Goal: Information Seeking & Learning: Find specific page/section

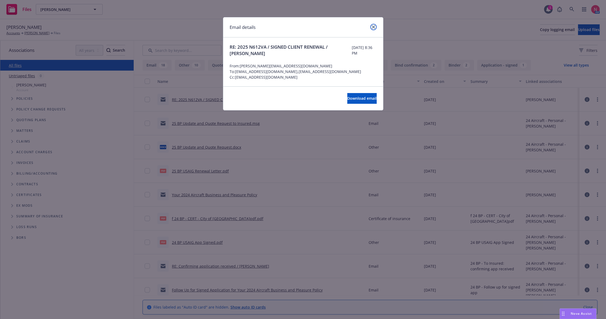
click at [371, 28] on link "close" at bounding box center [373, 27] width 6 height 6
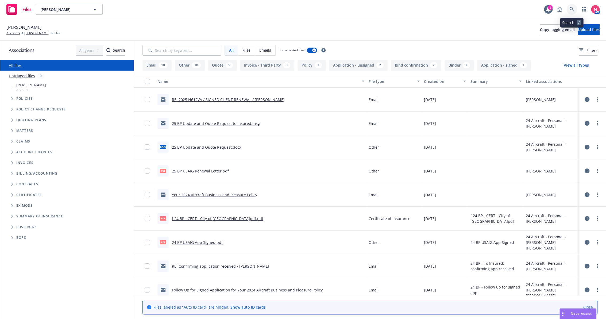
click at [572, 8] on icon at bounding box center [571, 9] width 5 height 5
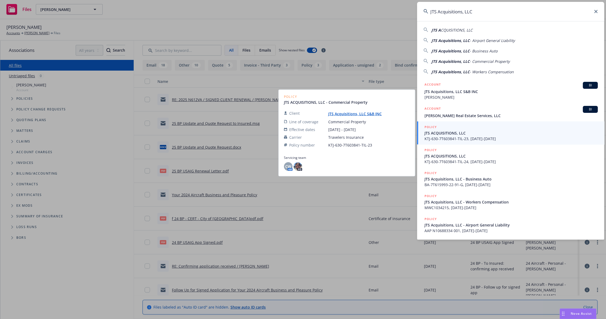
type input "JTS Acquisitions, LLC"
click at [462, 133] on span "JTS ACQUISITIONS, LLC" at bounding box center [510, 133] width 173 height 6
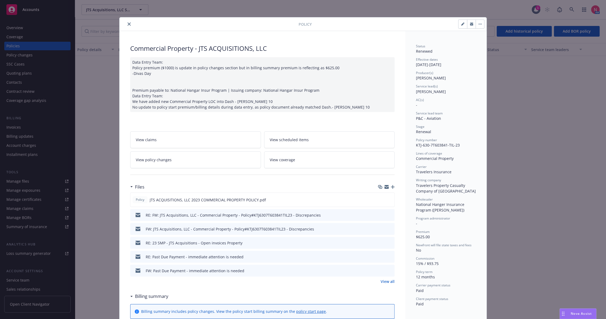
click at [128, 22] on icon "close" at bounding box center [128, 23] width 3 height 3
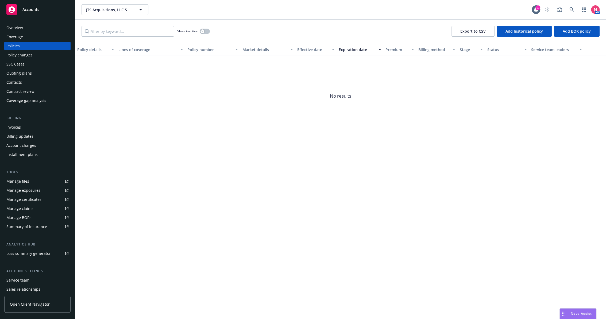
click at [25, 46] on div "Policies" at bounding box center [37, 46] width 62 height 9
click at [201, 32] on div "button" at bounding box center [202, 31] width 4 height 4
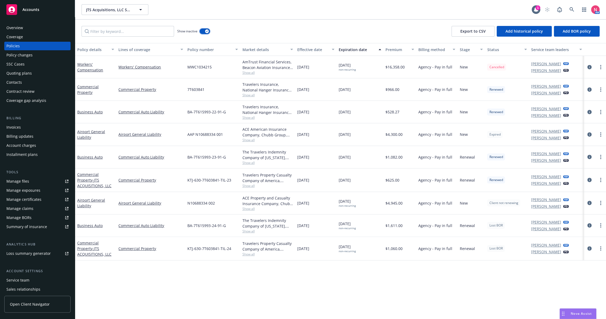
click at [203, 33] on button "button" at bounding box center [205, 31] width 10 height 5
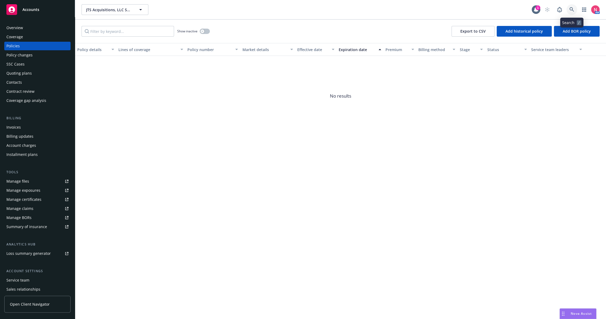
click at [574, 8] on link at bounding box center [571, 9] width 11 height 11
click at [32, 29] on div "Overview" at bounding box center [37, 28] width 62 height 9
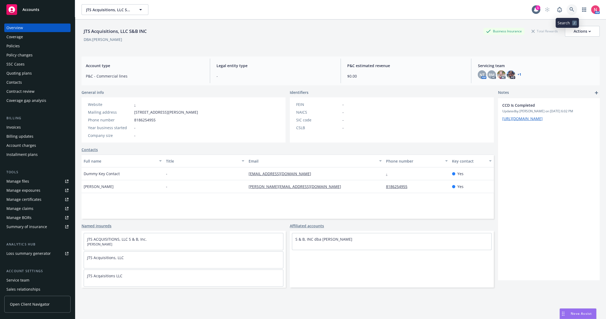
click at [569, 9] on link at bounding box center [571, 9] width 11 height 11
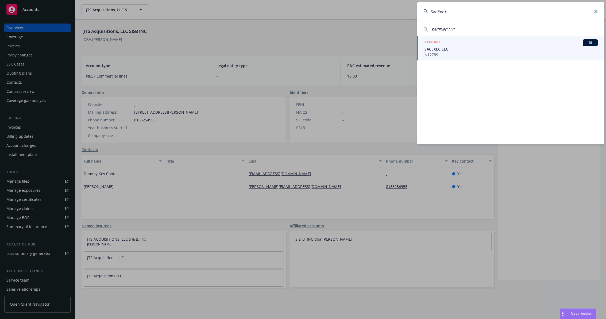
type input "SacExec"
click at [440, 46] on span "SACEXEC LLC" at bounding box center [510, 49] width 173 height 6
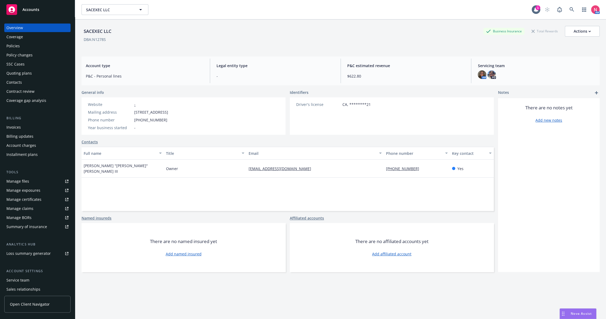
click at [19, 44] on div "Policies" at bounding box center [12, 46] width 13 height 9
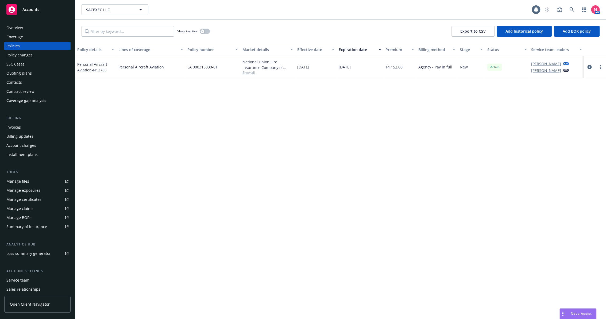
click at [259, 29] on div "Show inactive Export to CSV Add historical policy Add BOR policy" at bounding box center [340, 32] width 531 height 24
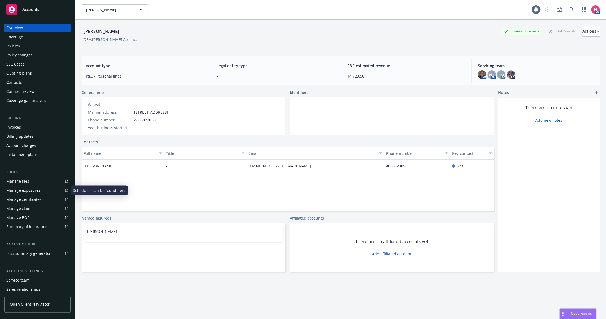
click at [30, 181] on link "Manage files" at bounding box center [37, 181] width 66 height 9
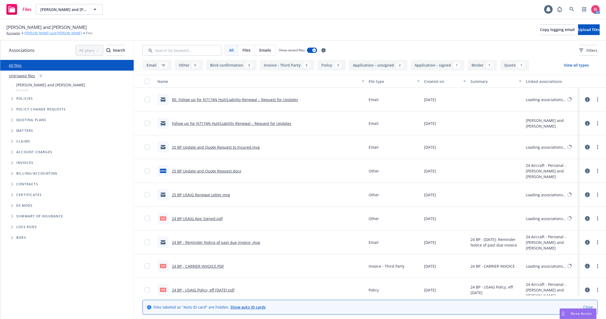
click at [51, 35] on link "[PERSON_NAME] and [PERSON_NAME]" at bounding box center [52, 33] width 57 height 5
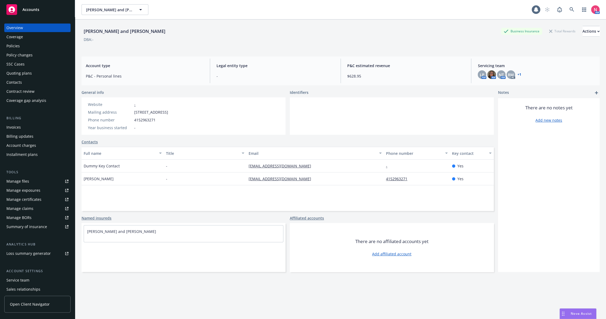
click at [34, 44] on div "Policies" at bounding box center [37, 46] width 62 height 9
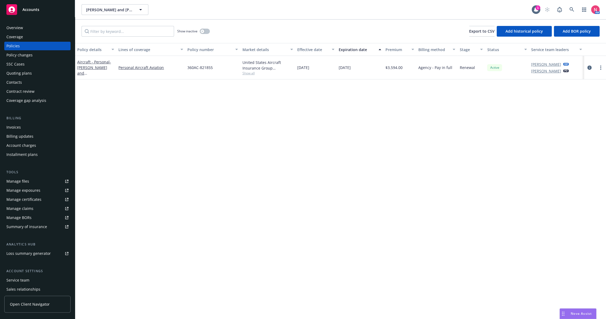
click at [428, 219] on div "Policy details Lines of coverage Policy number Market details Effective date Ex…" at bounding box center [340, 181] width 531 height 276
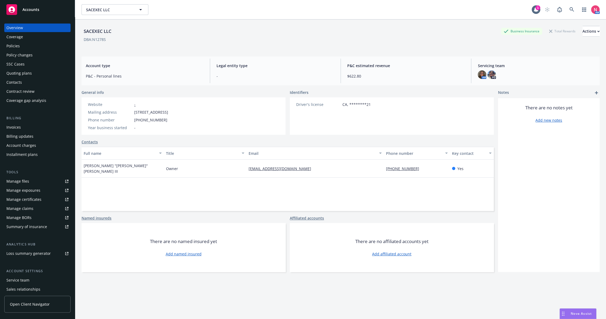
click at [41, 184] on link "Manage files" at bounding box center [37, 181] width 66 height 9
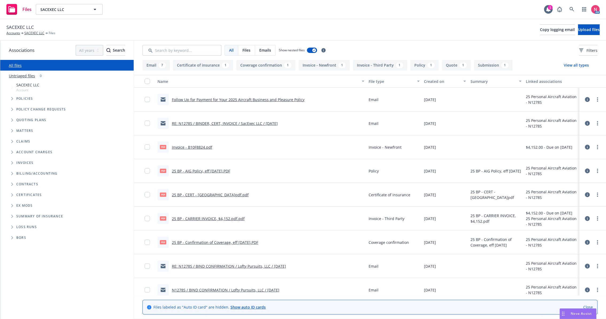
click at [65, 30] on div "SACEXEC LLC Accounts SACEXEC LLC Files Copy logging email Upload files" at bounding box center [302, 30] width 593 height 12
click at [137, 28] on div "SACEXEC LLC Accounts SACEXEC LLC Files Copy logging email Upload files" at bounding box center [302, 30] width 593 height 12
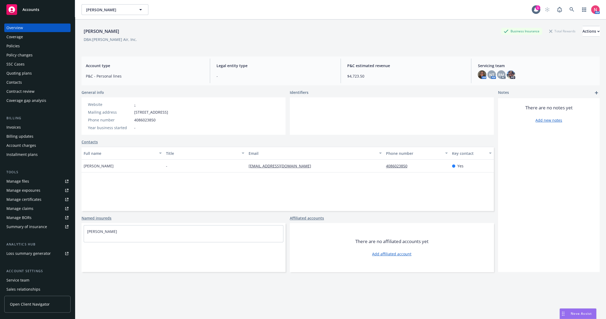
click at [30, 183] on link "Manage files" at bounding box center [37, 181] width 66 height 9
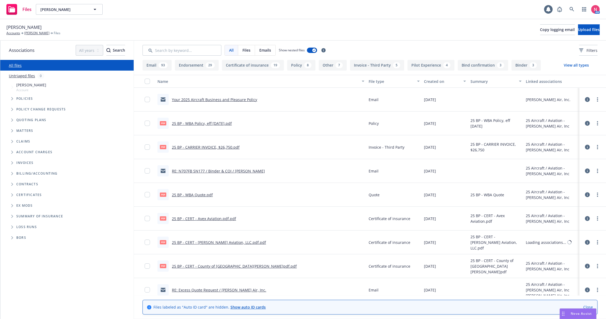
click at [364, 34] on div "Frank Bolea Accounts Frank Bolea Files Copy logging email Upload files" at bounding box center [302, 30] width 593 height 12
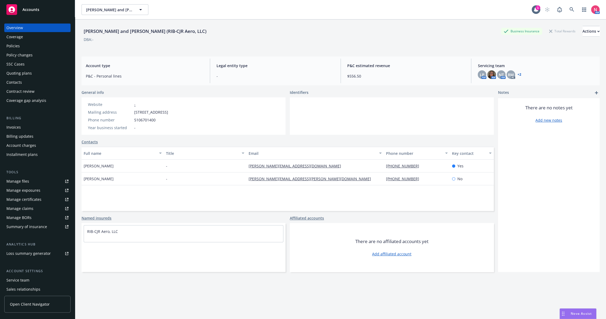
click at [35, 48] on div "Policies" at bounding box center [37, 46] width 62 height 9
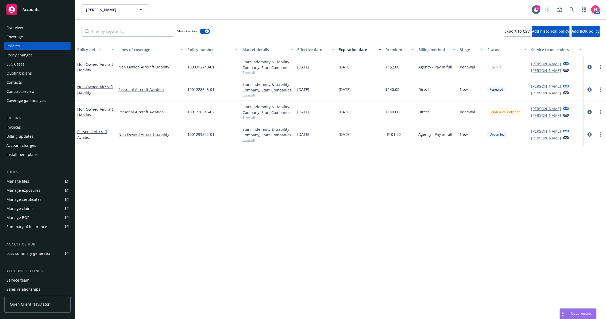
click at [11, 28] on div "Overview" at bounding box center [14, 28] width 17 height 9
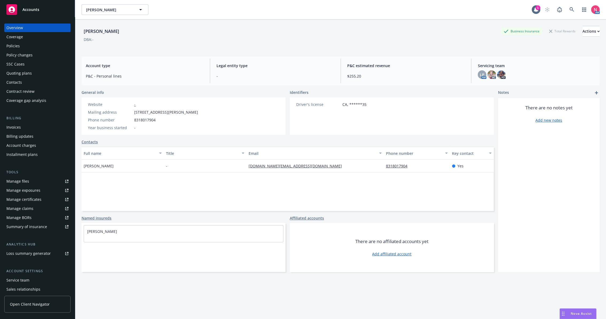
click at [109, 32] on div "[PERSON_NAME]" at bounding box center [102, 31] width 40 height 7
copy div "[PERSON_NAME]"
click at [569, 9] on icon at bounding box center [571, 9] width 5 height 5
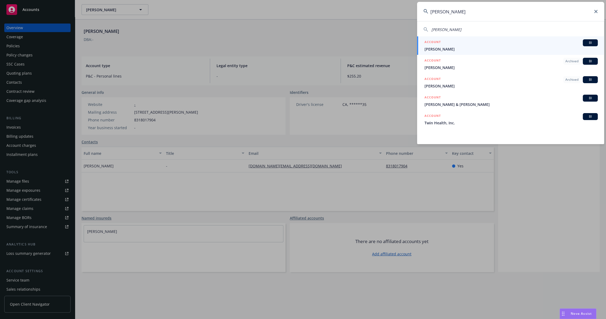
type input "[PERSON_NAME]"
